Goal: Task Accomplishment & Management: Use online tool/utility

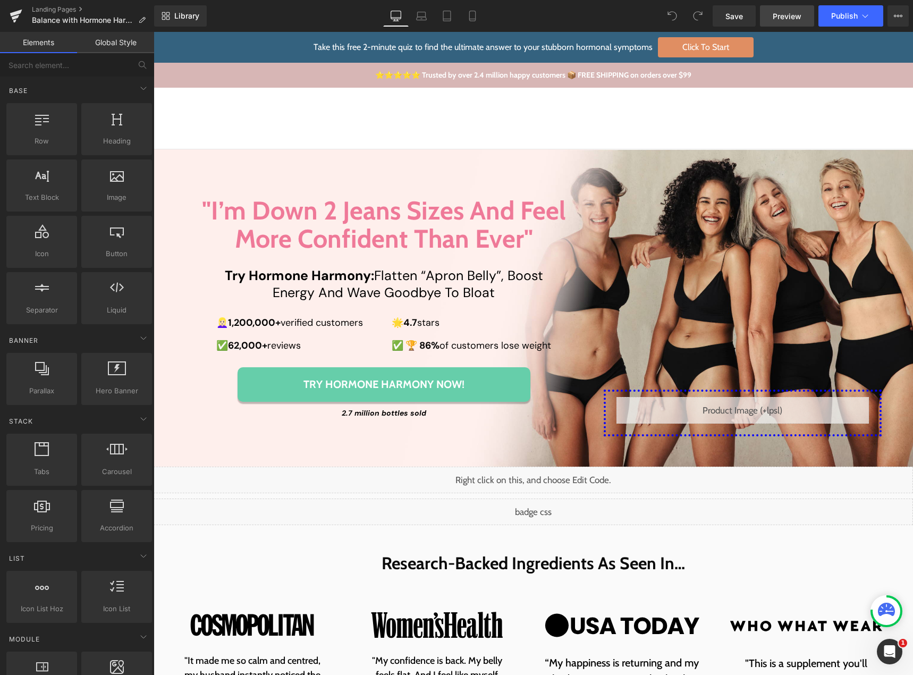
click at [777, 18] on span "Preview" at bounding box center [786, 16] width 29 height 11
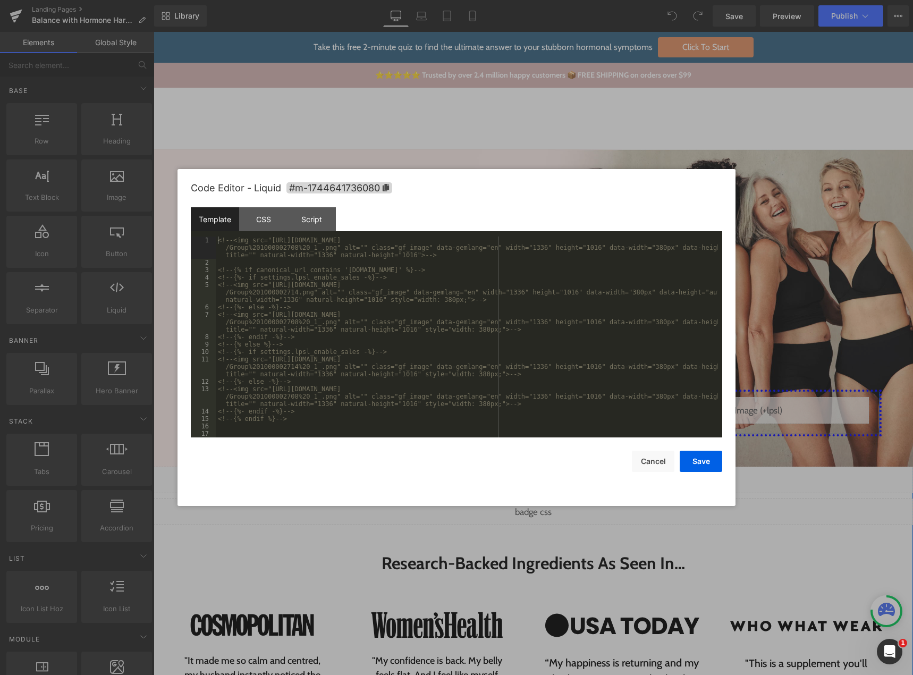
click at [747, 407] on div "Liquid" at bounding box center [742, 410] width 252 height 27
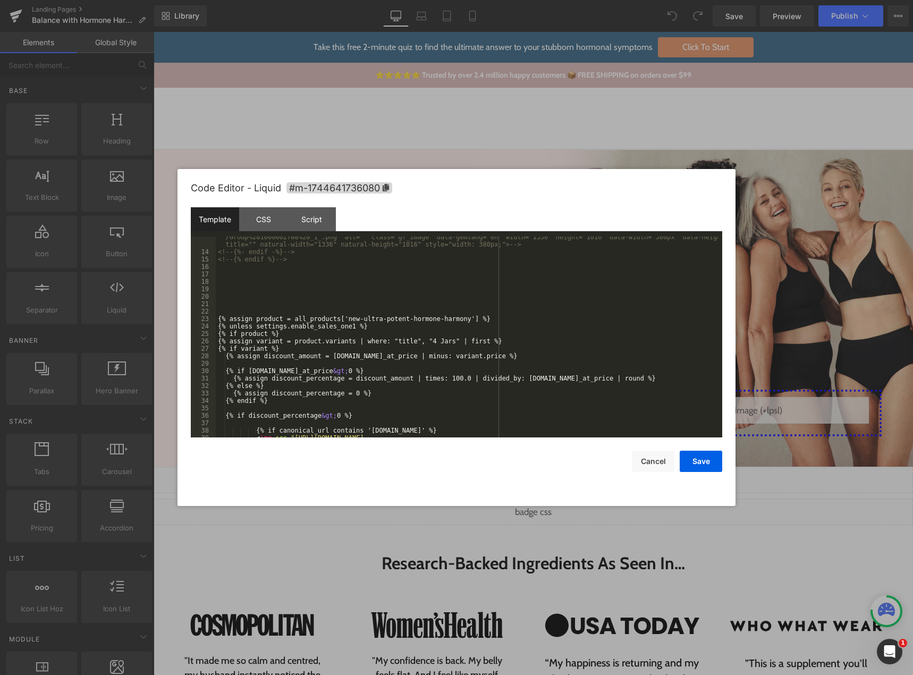
scroll to position [159, 0]
drag, startPoint x: 280, startPoint y: 335, endPoint x: 207, endPoint y: 325, distance: 74.0
click at [207, 325] on pre "13 14 15 16 17 18 19 20 21 22 23 24 25 26 27 28 29 30 31 32 33 34 35 36 37 38 3…" at bounding box center [456, 336] width 531 height 201
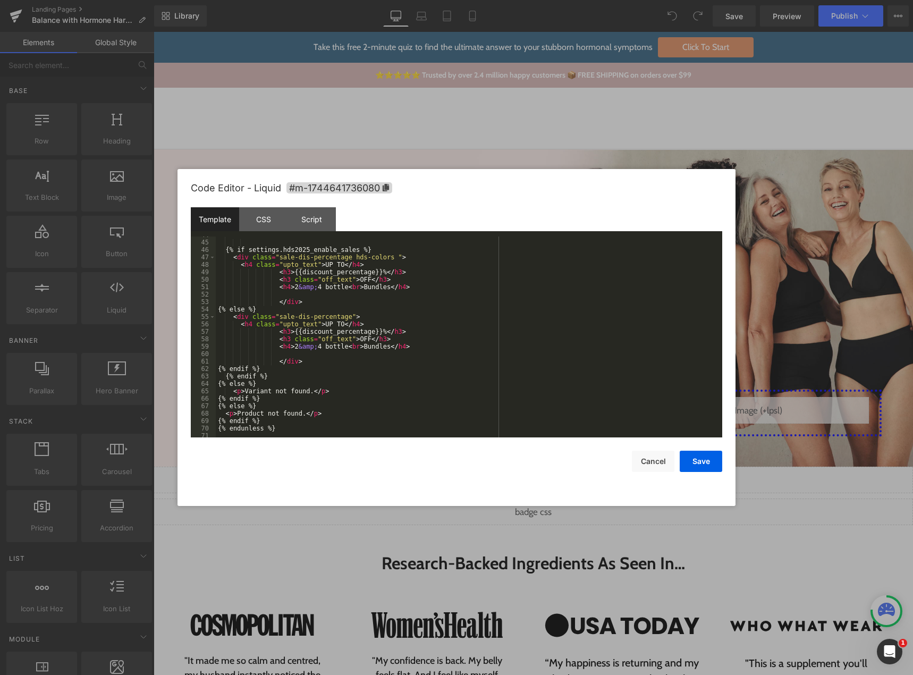
scroll to position [491, 0]
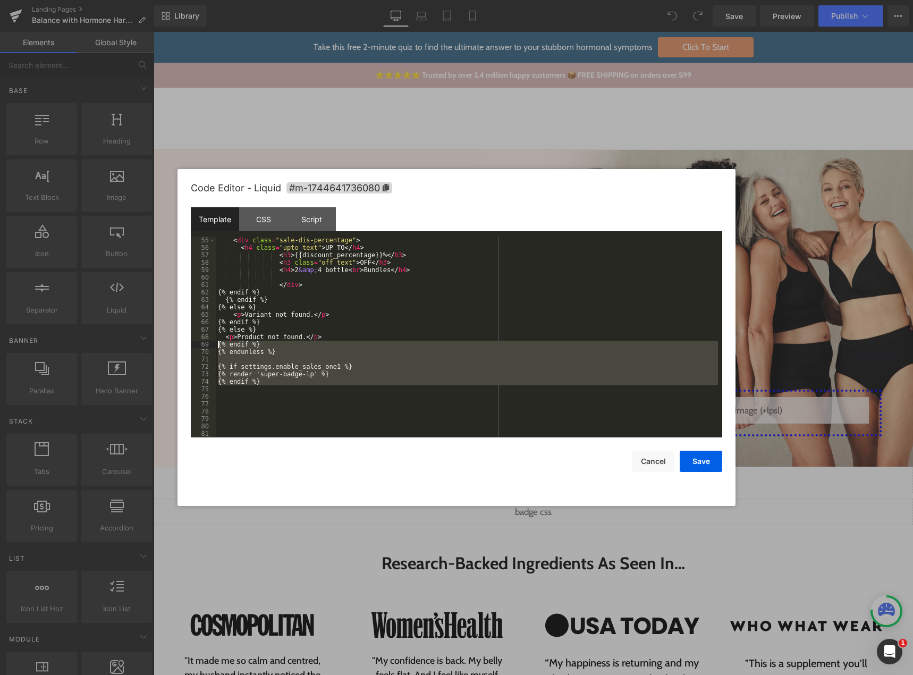
drag, startPoint x: 262, startPoint y: 388, endPoint x: 205, endPoint y: 345, distance: 71.7
click at [205, 345] on pre "55 56 57 58 59 60 61 62 63 64 65 66 67 68 69 70 71 72 73 74 75 76 77 78 79 80 8…" at bounding box center [456, 336] width 531 height 201
click at [637, 460] on button "Cancel" at bounding box center [653, 460] width 42 height 21
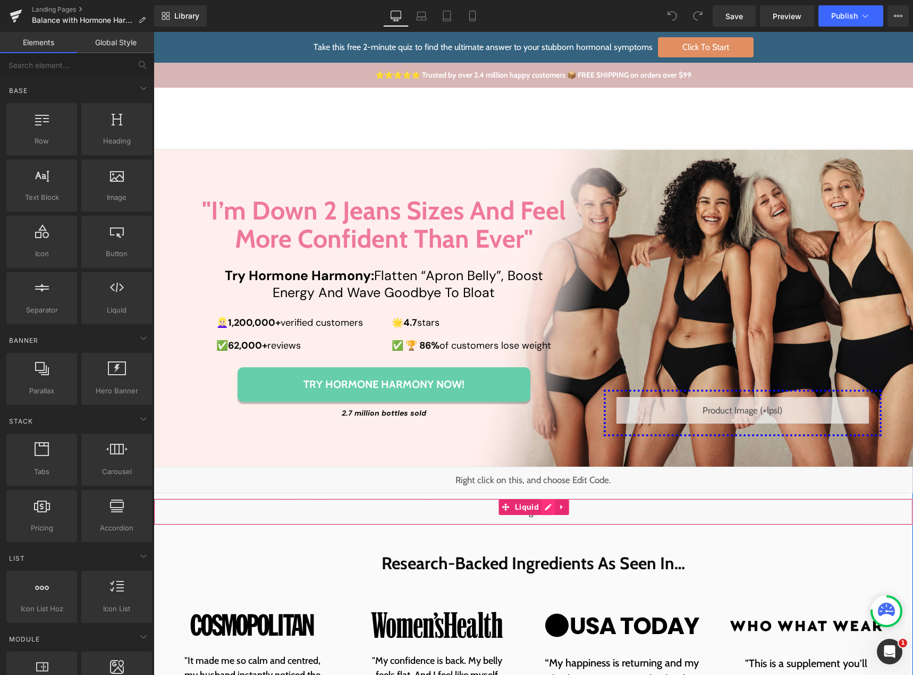
click at [541, 508] on div "Liquid" at bounding box center [533, 511] width 759 height 27
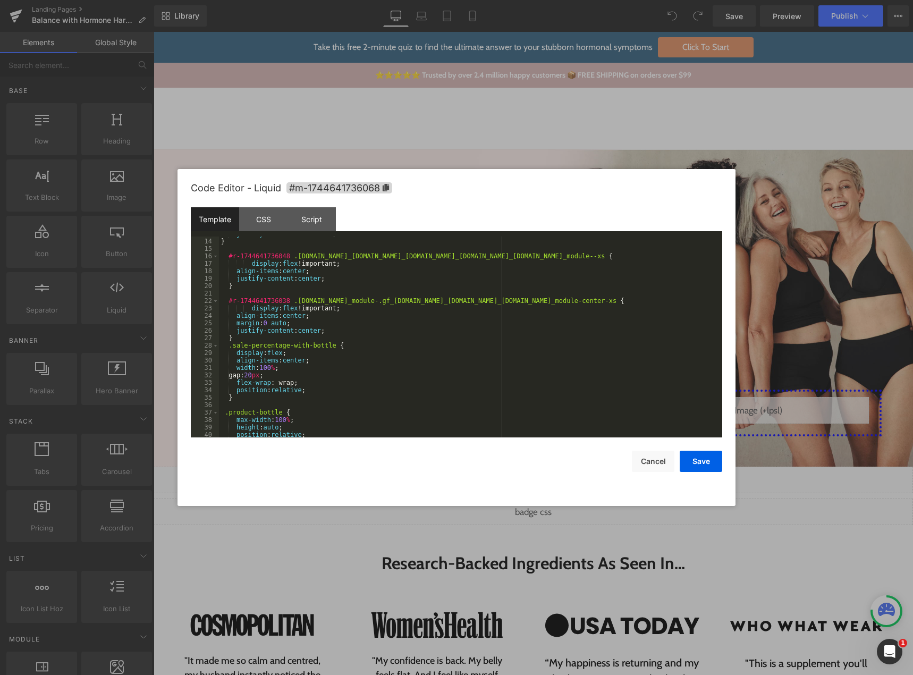
scroll to position [0, 0]
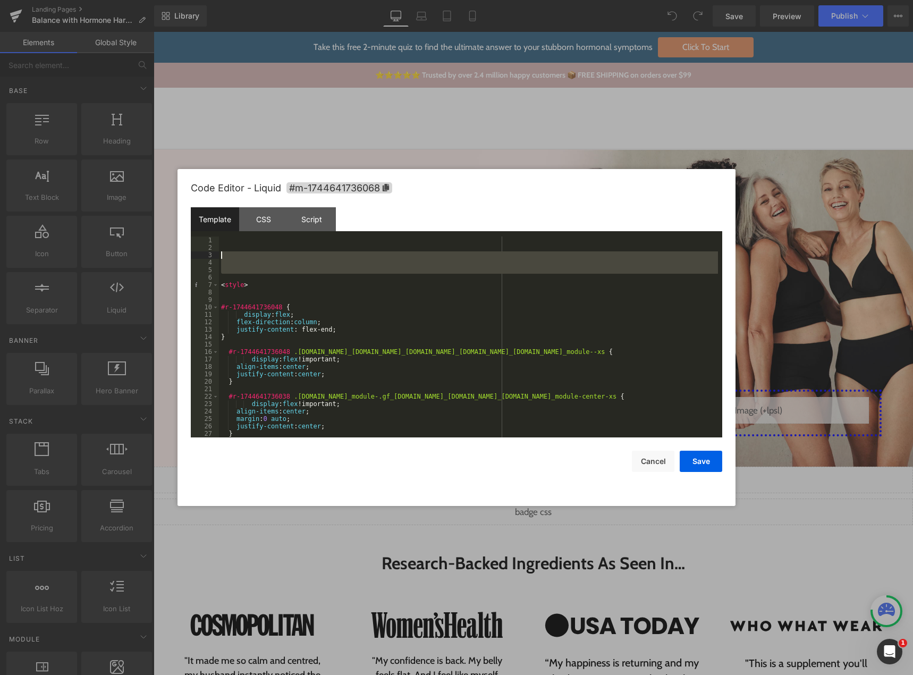
drag, startPoint x: 240, startPoint y: 279, endPoint x: 176, endPoint y: 238, distance: 75.7
click at [176, 238] on body "You are previewing how the will restyle your page. You can not edit Elements in…" at bounding box center [456, 337] width 913 height 675
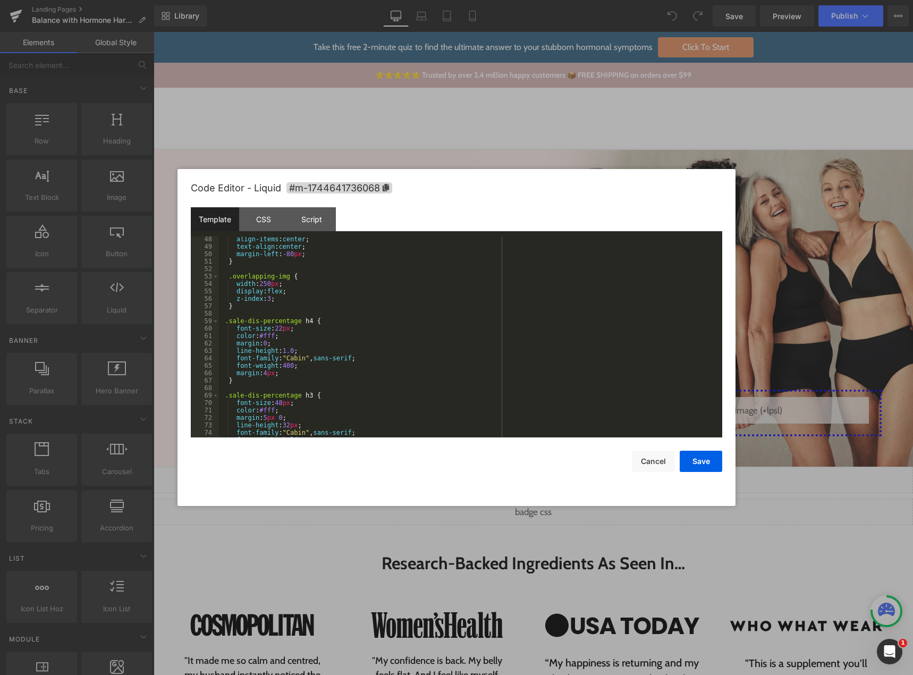
scroll to position [478, 0]
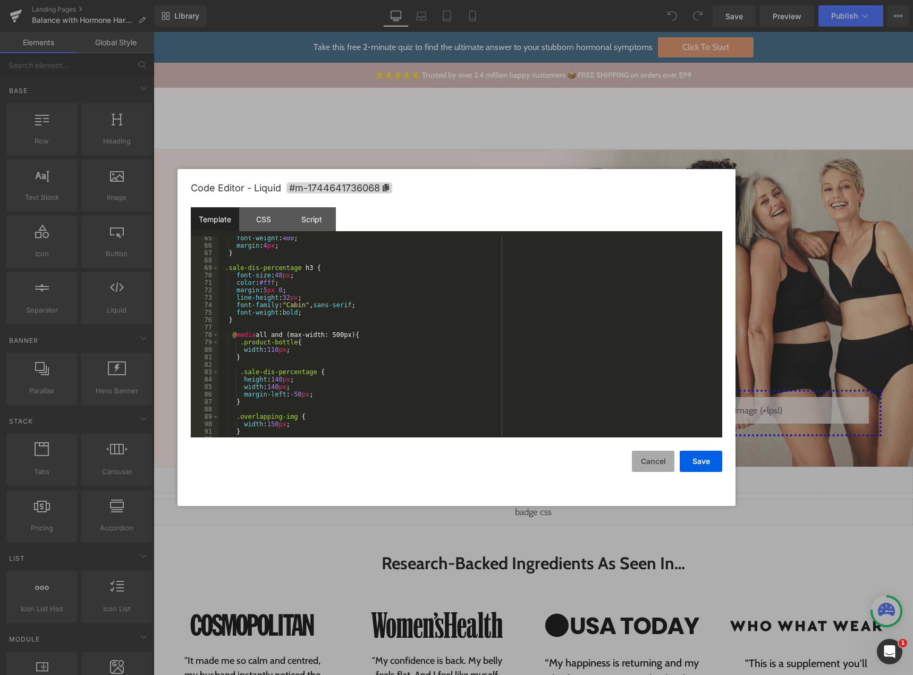
click at [649, 462] on button "Cancel" at bounding box center [653, 460] width 42 height 21
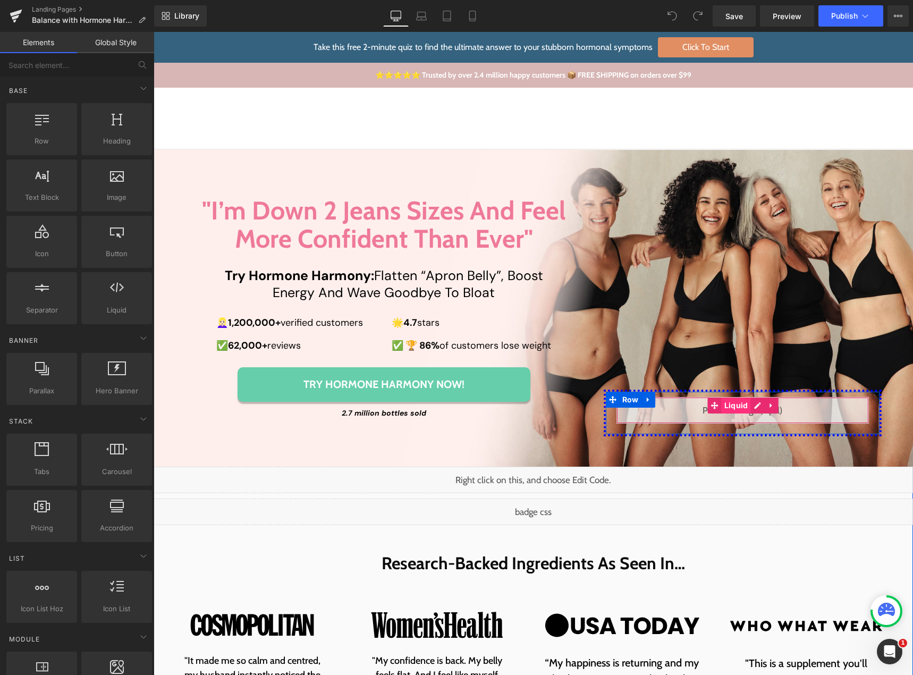
click at [745, 406] on span "Liquid" at bounding box center [735, 405] width 29 height 16
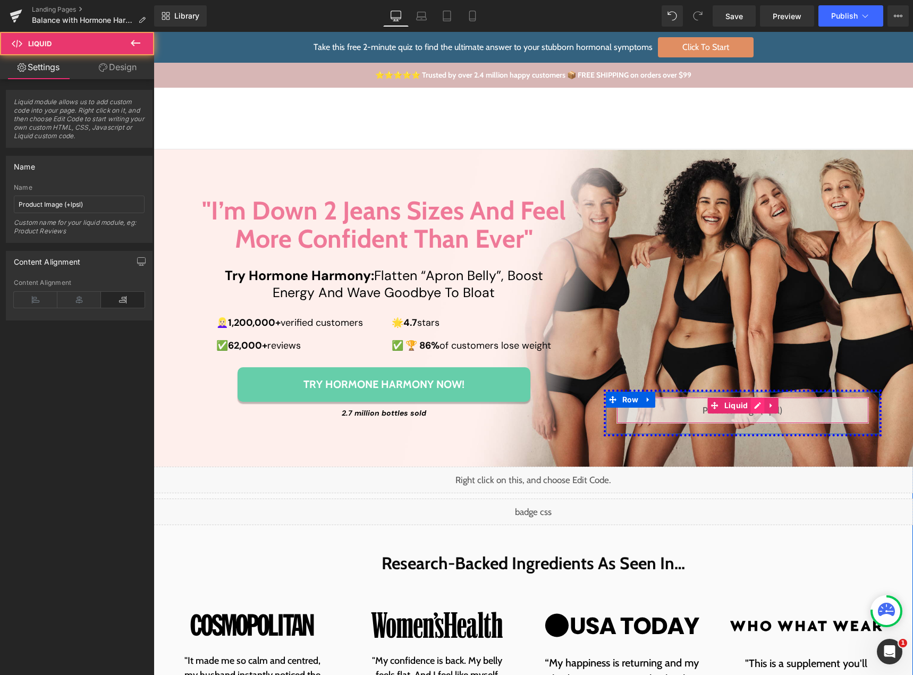
click at [752, 404] on div "Liquid" at bounding box center [742, 410] width 252 height 27
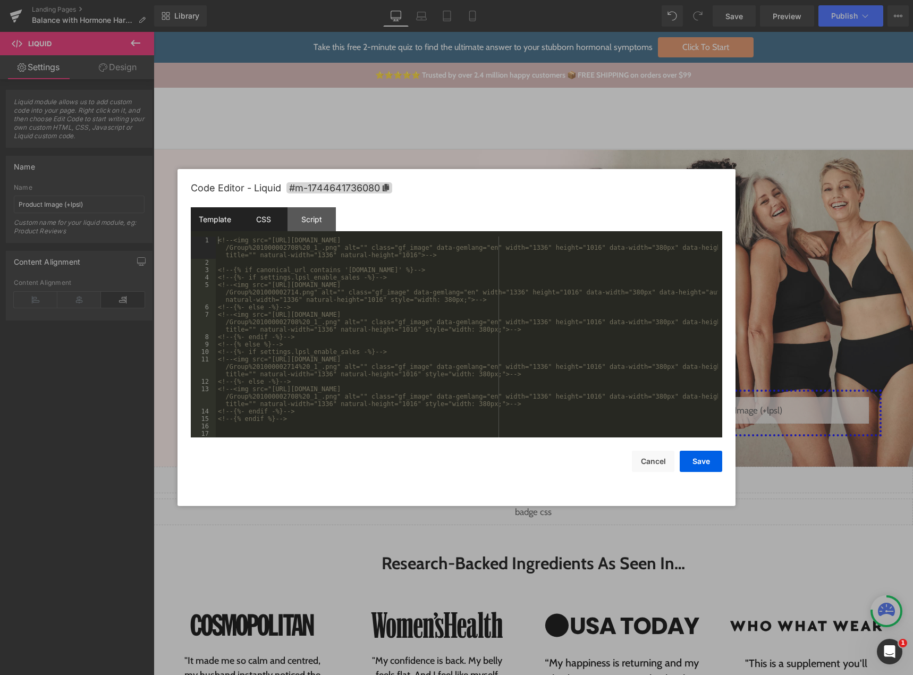
click at [258, 222] on div "CSS" at bounding box center [263, 219] width 48 height 24
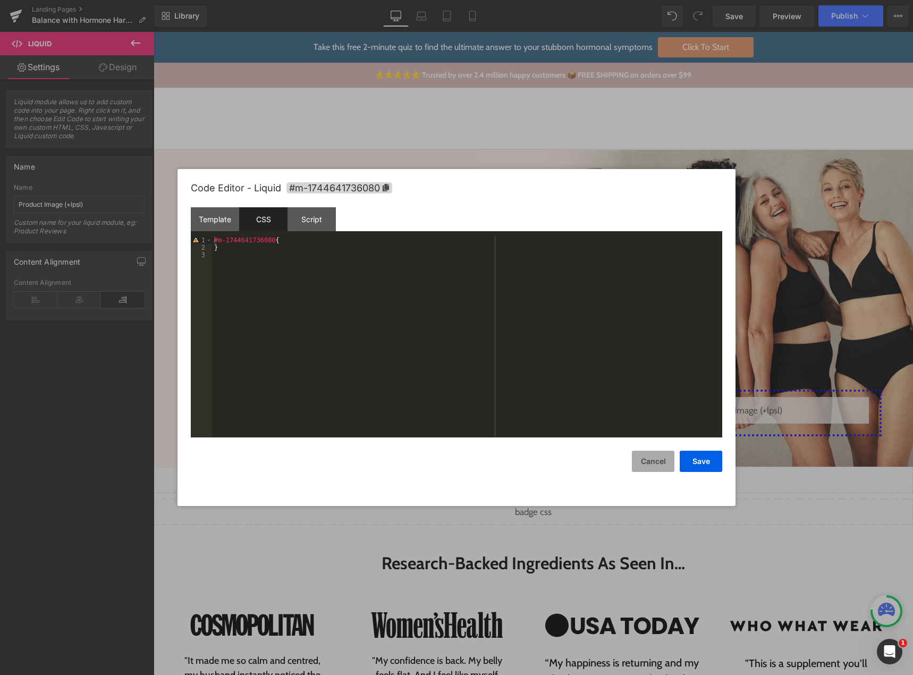
click at [654, 459] on button "Cancel" at bounding box center [653, 460] width 42 height 21
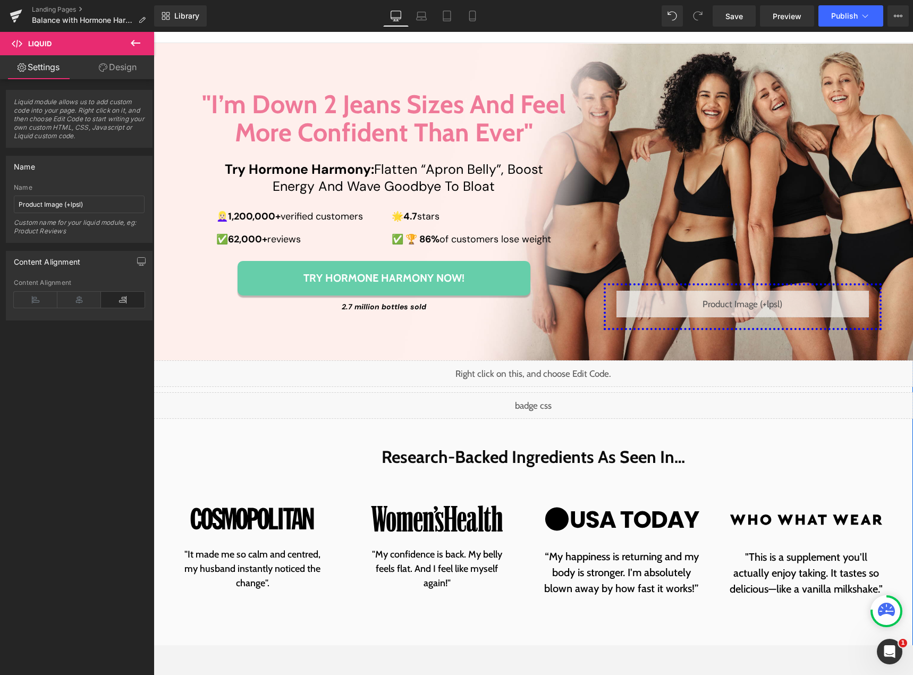
click at [266, 295] on link "Try Hormone Harmony Now!" at bounding box center [383, 278] width 293 height 35
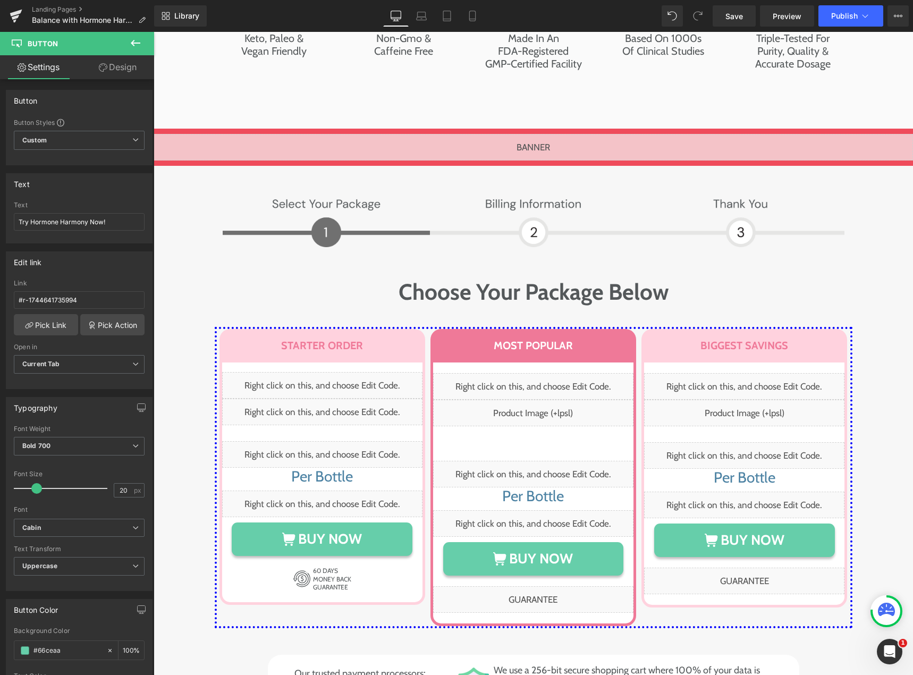
scroll to position [5075, 0]
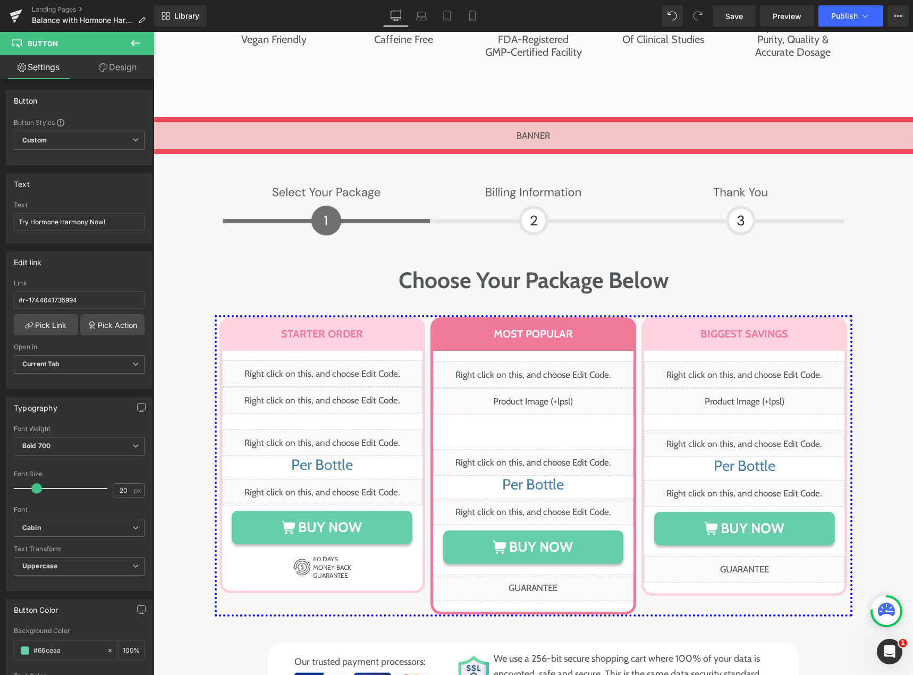
click at [135, 43] on icon at bounding box center [136, 43] width 10 height 6
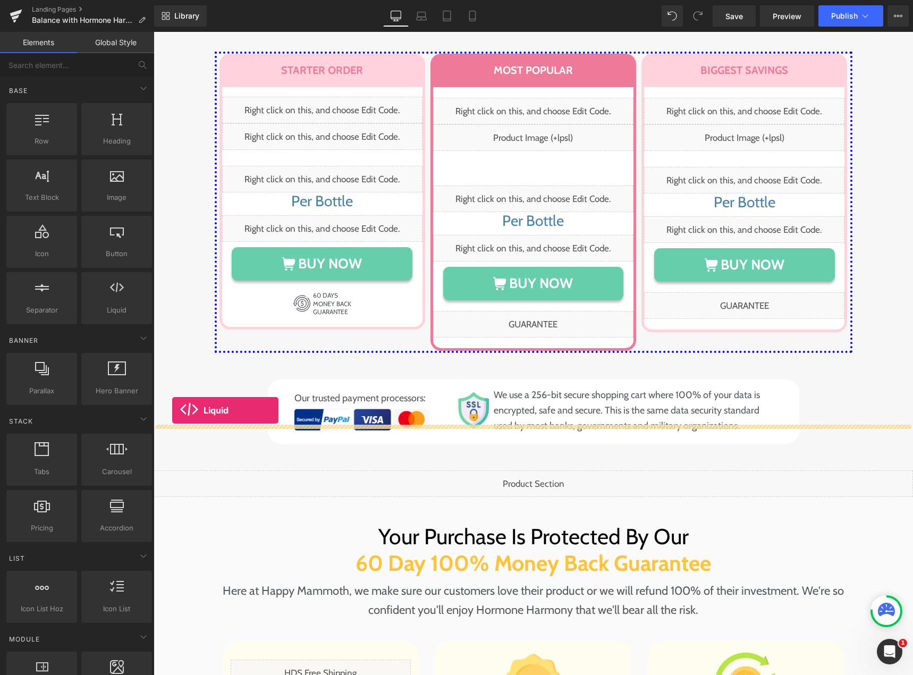
scroll to position [5341, 0]
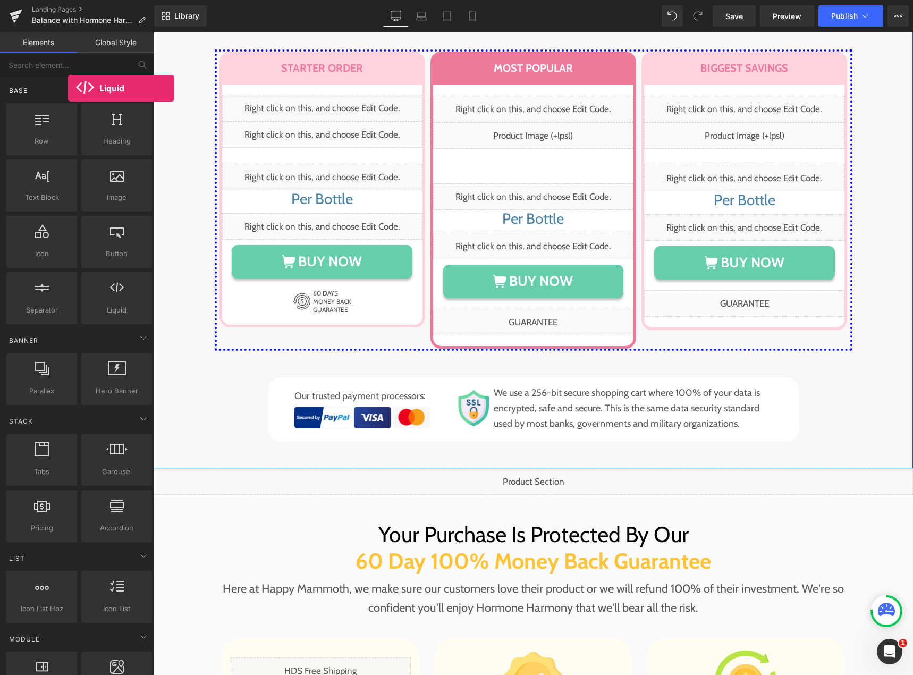
drag, startPoint x: 98, startPoint y: 301, endPoint x: 68, endPoint y: 88, distance: 215.1
click at [68, 88] on div "Base Row rows, columns, layouts, div Heading headings, titles, h1,h2,h3,h4,h5,h…" at bounding box center [79, 201] width 150 height 250
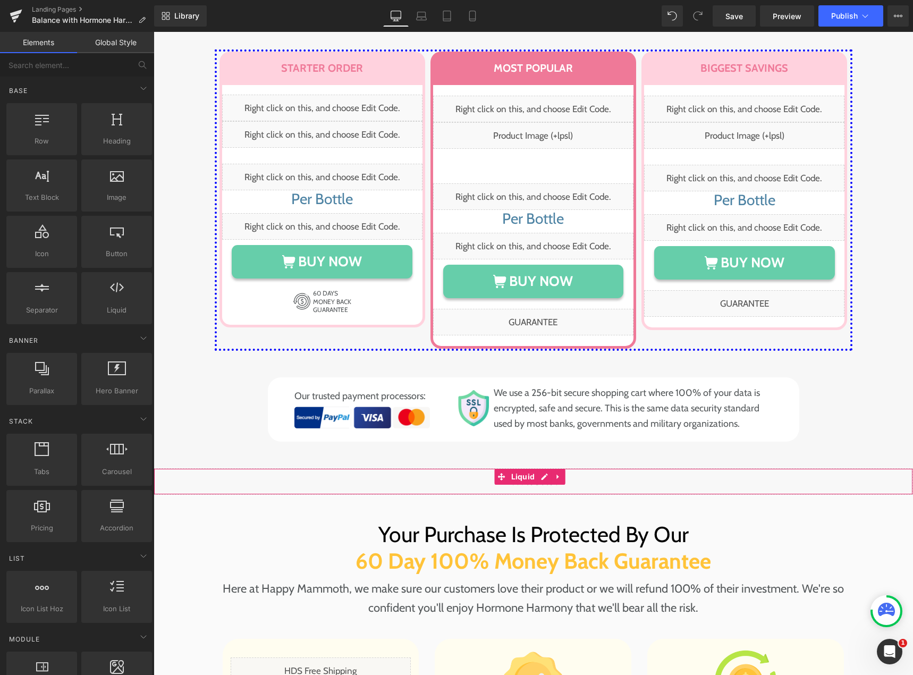
click at [539, 468] on div "Liquid" at bounding box center [533, 481] width 759 height 27
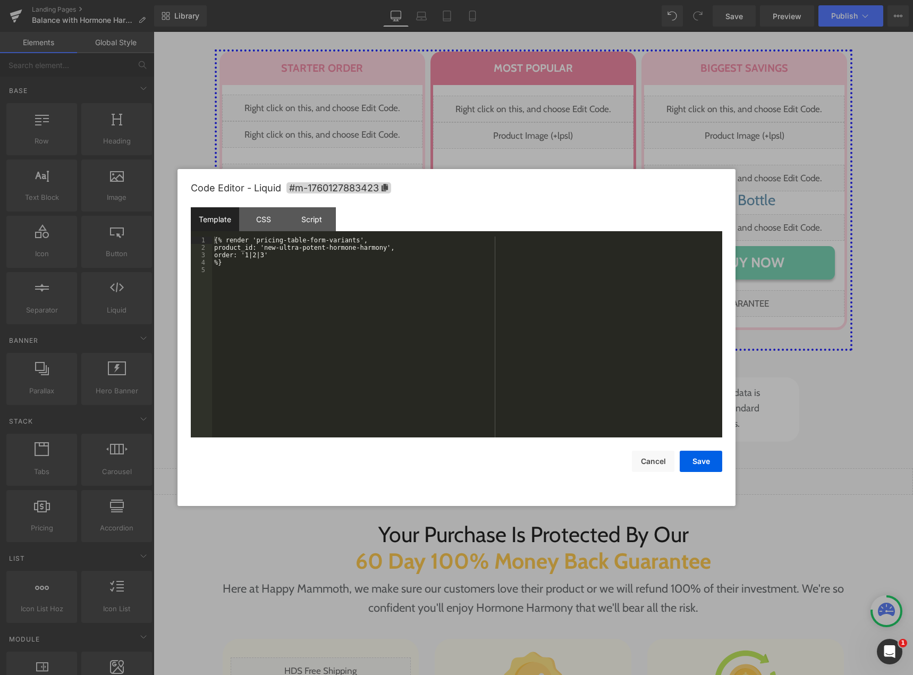
click at [486, 355] on div "{% render 'pricing-table-form-variants', product_id: 'new-ultra-potent-hormone-…" at bounding box center [467, 344] width 510 height 216
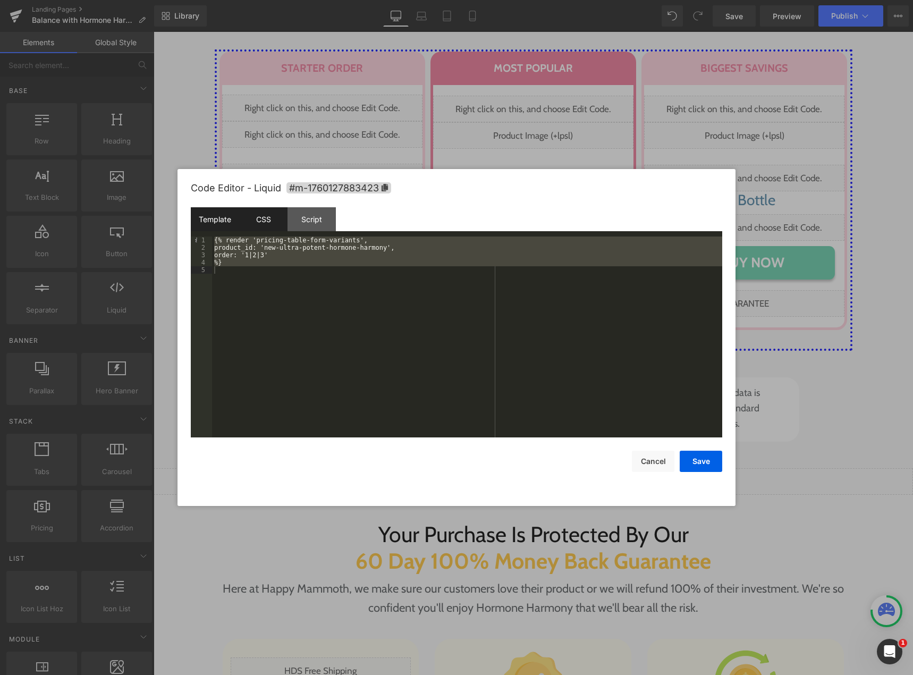
click at [256, 218] on div "CSS" at bounding box center [263, 219] width 48 height 24
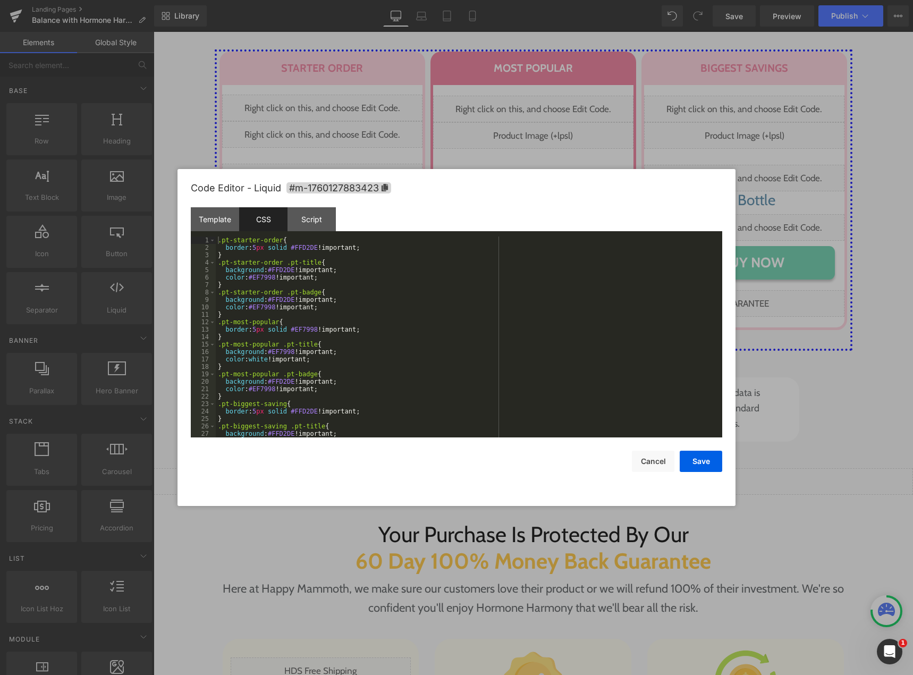
click at [285, 283] on div ".pt-starter-order { border : 5 px solid #FFD2DE !important; } .pt-starter-order…" at bounding box center [467, 344] width 502 height 216
